Goal: Find specific page/section

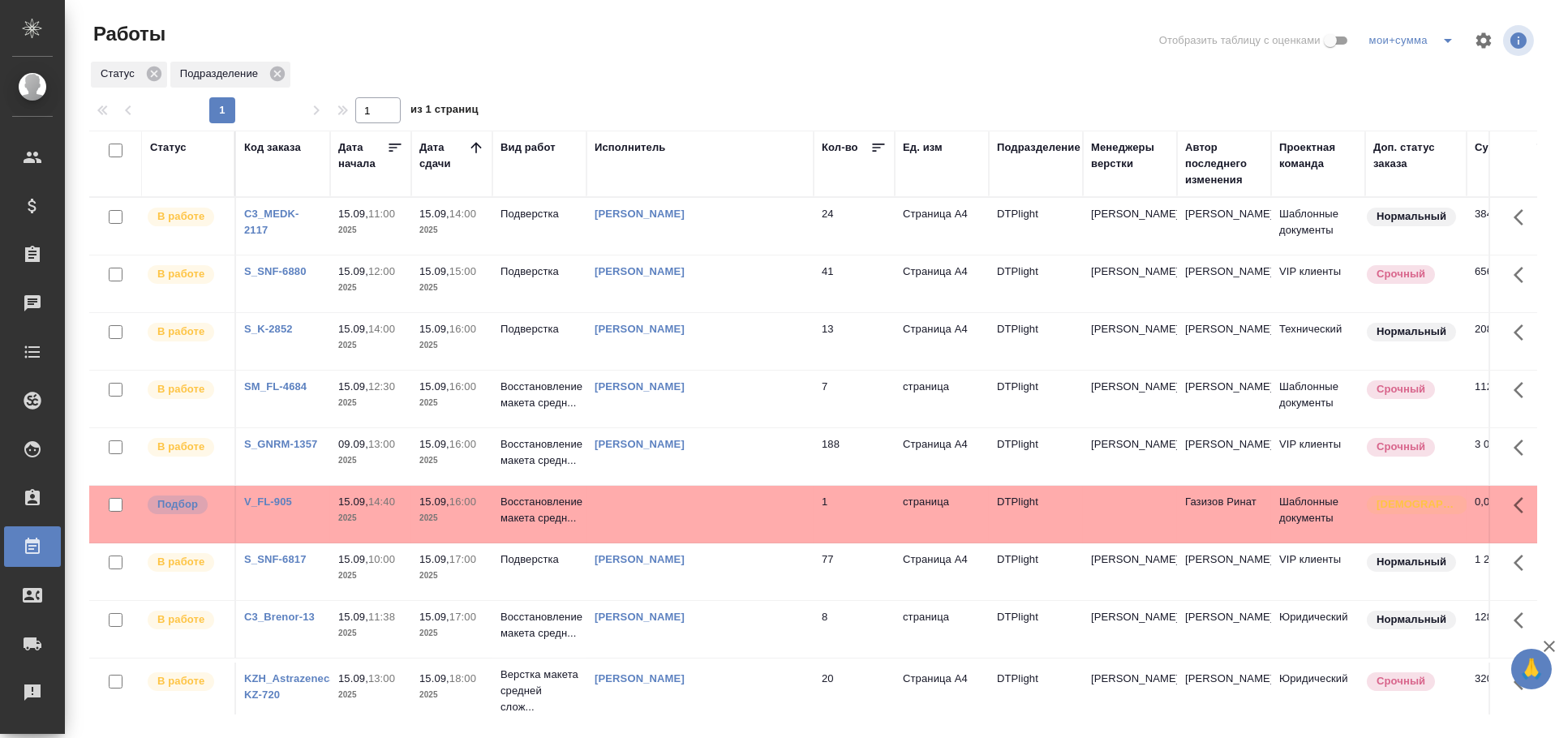
click at [646, 510] on td at bounding box center [700, 514] width 228 height 57
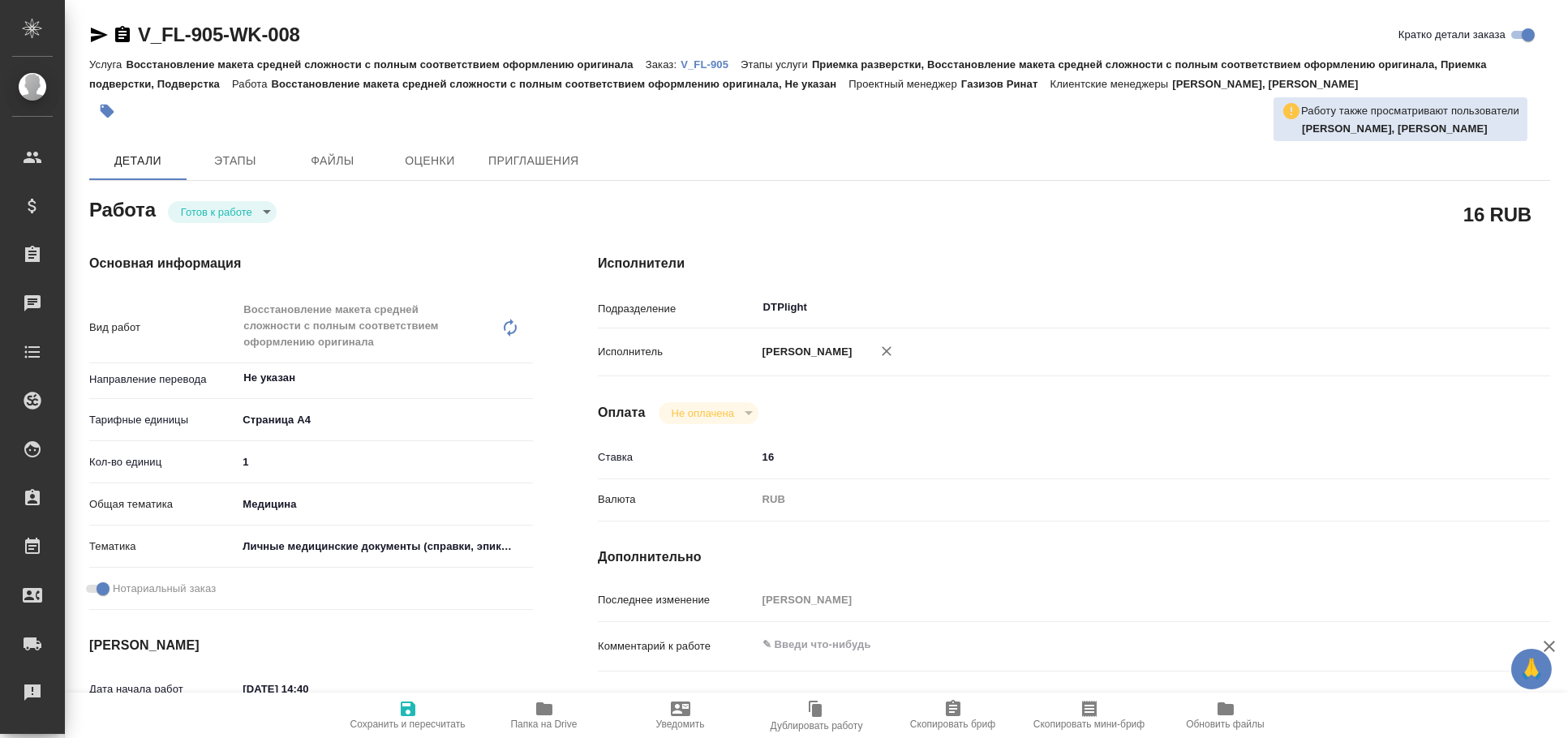
type textarea "x"
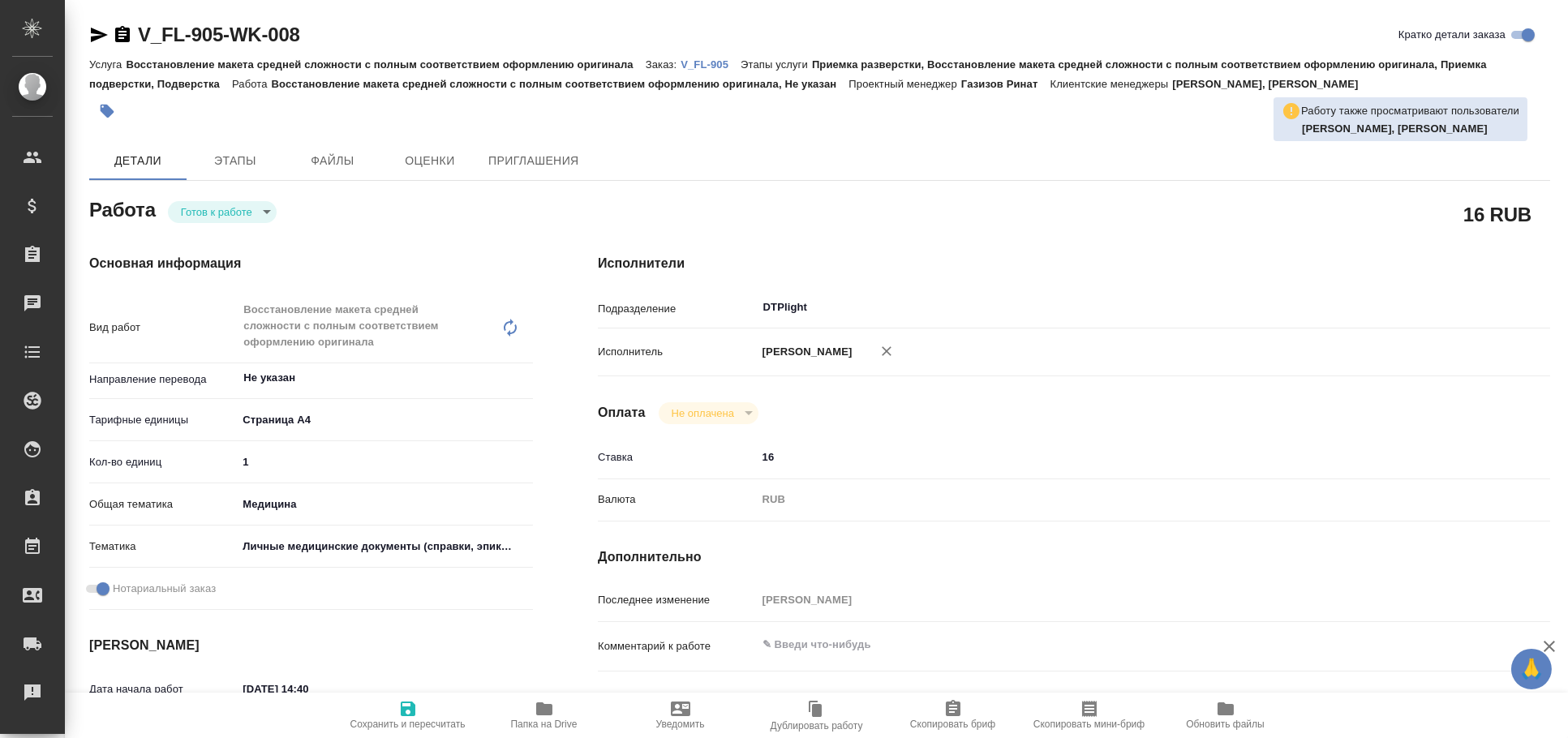
type textarea "x"
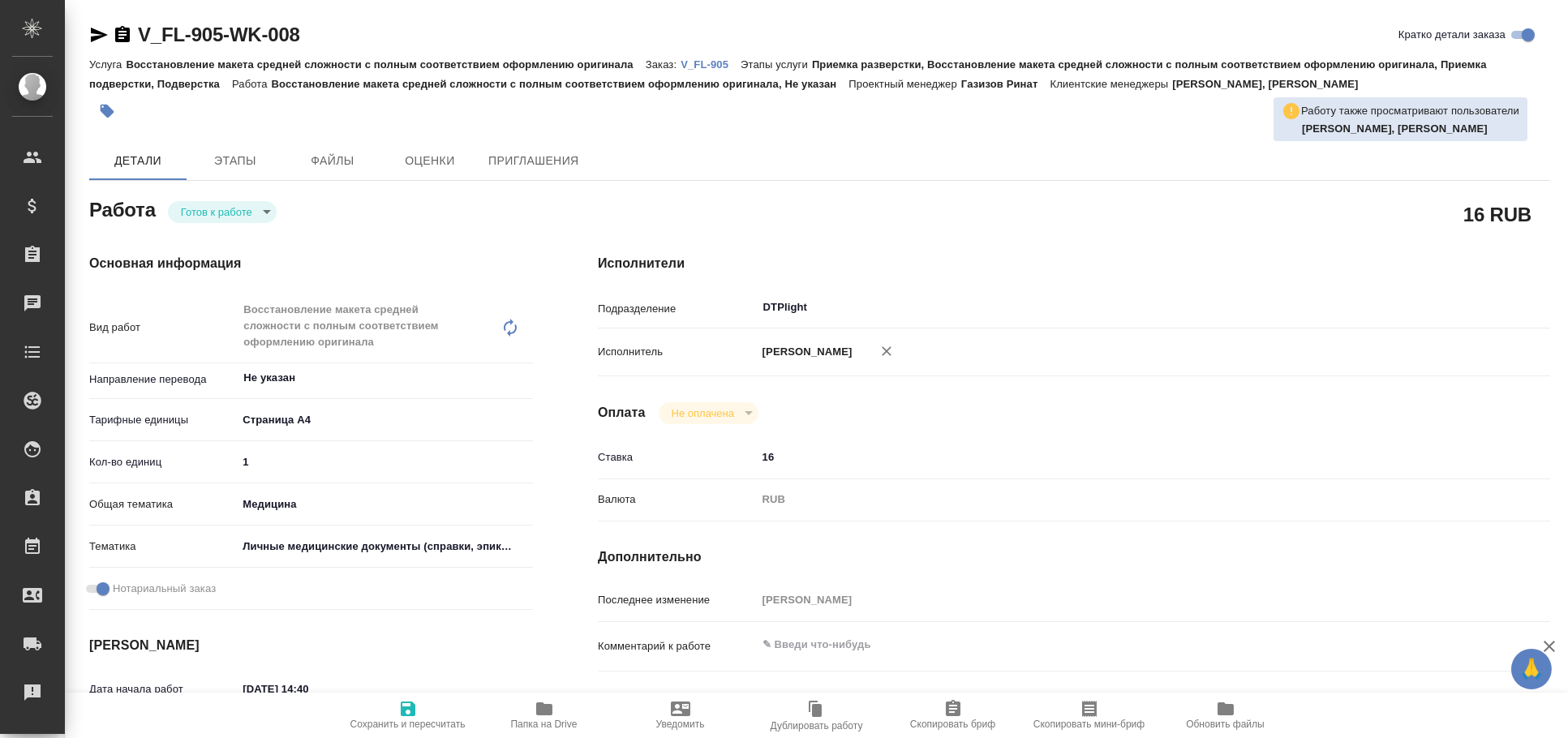
type textarea "x"
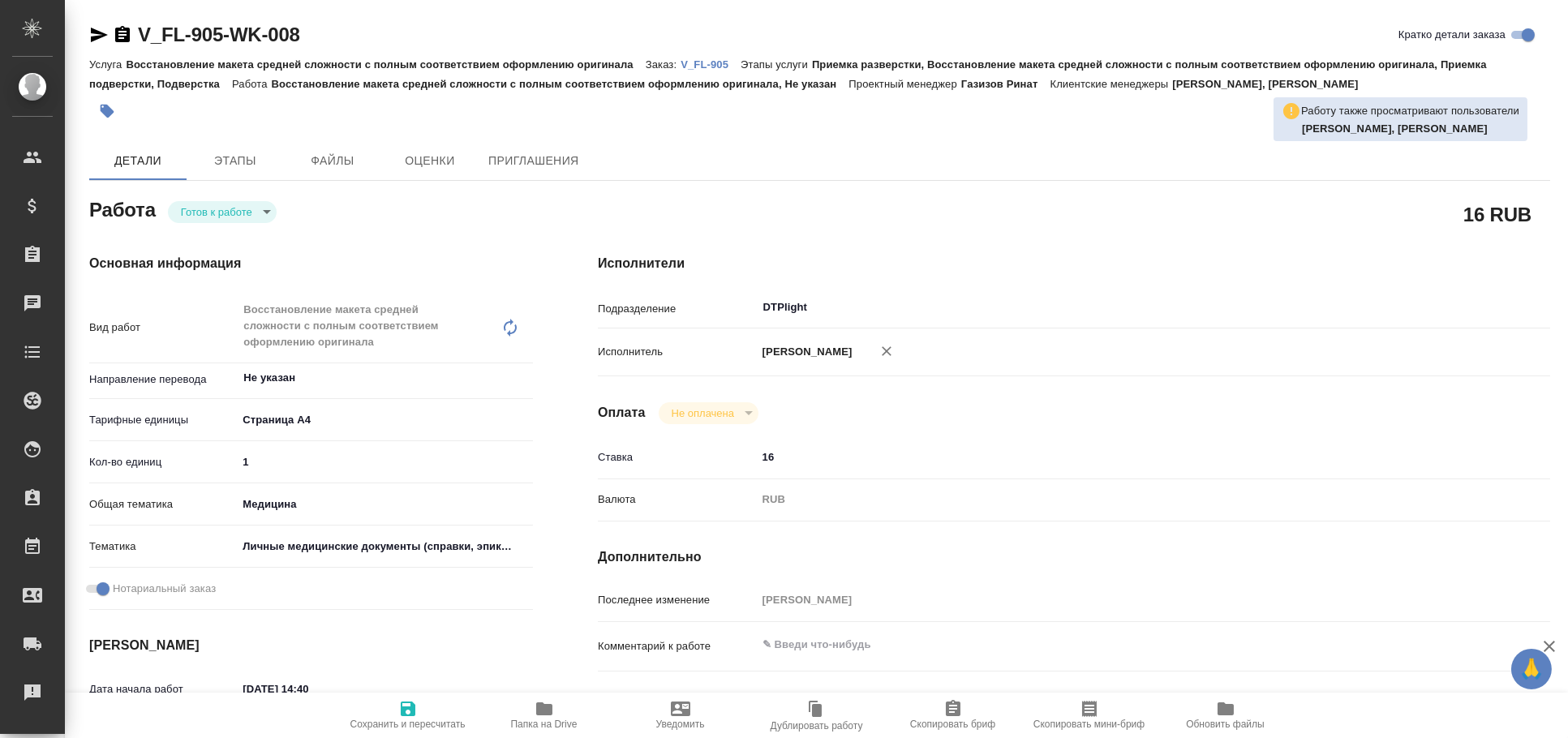
type textarea "x"
